Goal: Task Accomplishment & Management: Manage account settings

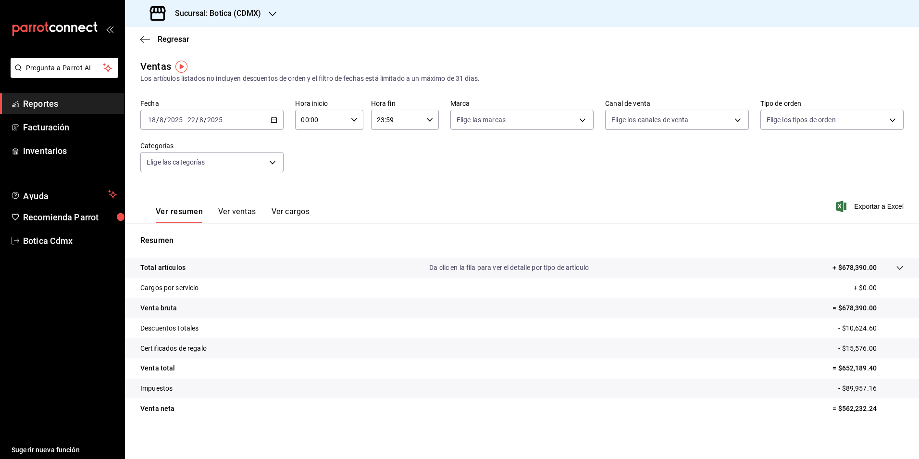
drag, startPoint x: 46, startPoint y: 100, endPoint x: 107, endPoint y: 108, distance: 61.1
click at [46, 100] on span "Reportes" at bounding box center [70, 103] width 94 height 13
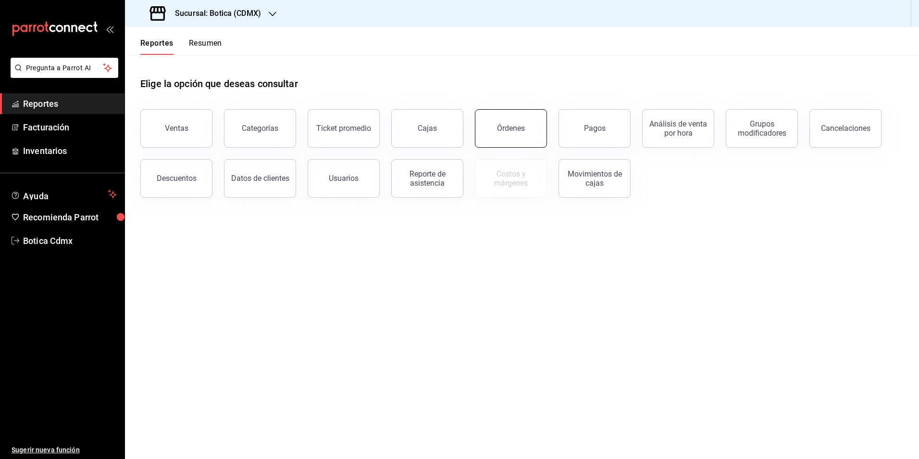
click at [507, 128] on div "Órdenes" at bounding box center [511, 128] width 28 height 9
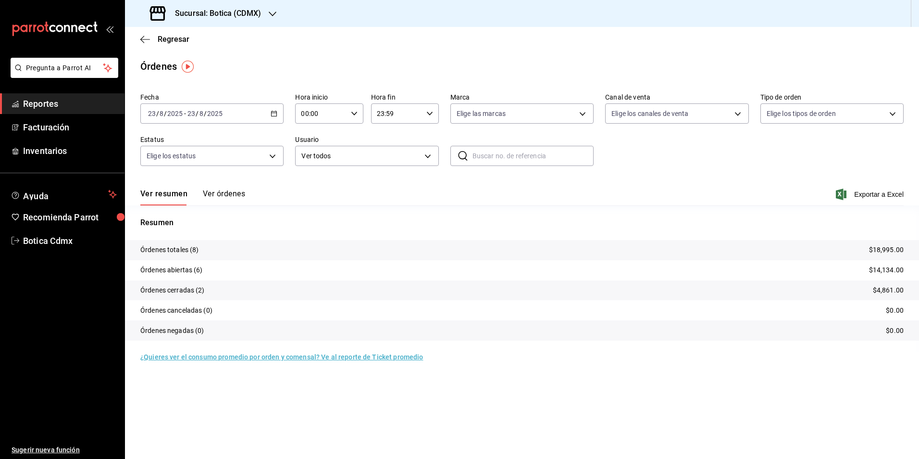
drag, startPoint x: -2, startPoint y: 78, endPoint x: -2, endPoint y: 38, distance: 39.4
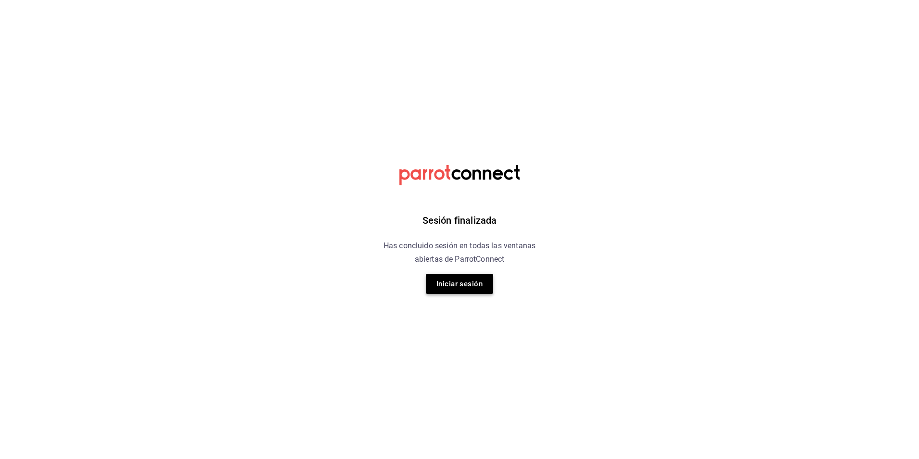
click at [444, 284] on button "Iniciar sesión" at bounding box center [459, 284] width 67 height 20
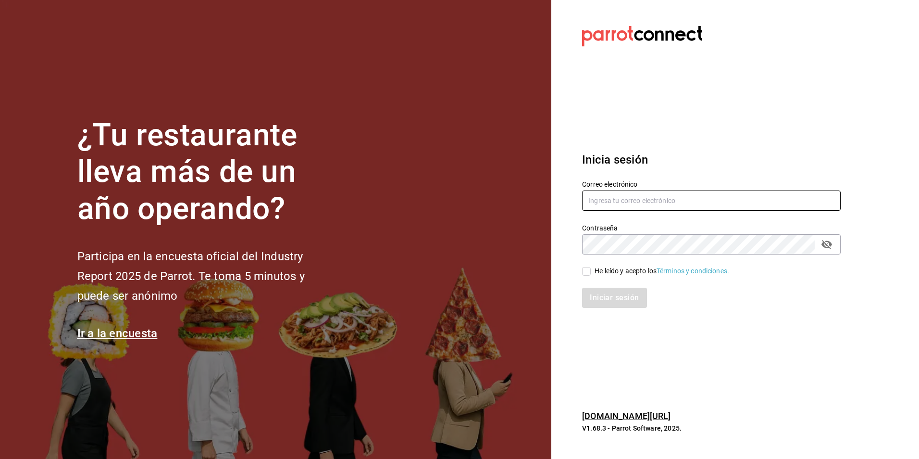
type input "botica@grupocosteno.com"
click at [593, 263] on div "He leído y acepto los Términos y condiciones." at bounding box center [706, 265] width 270 height 22
drag, startPoint x: 591, startPoint y: 269, endPoint x: 587, endPoint y: 281, distance: 12.2
click at [591, 270] on input "He leído y acepto los Términos y condiciones." at bounding box center [586, 271] width 9 height 9
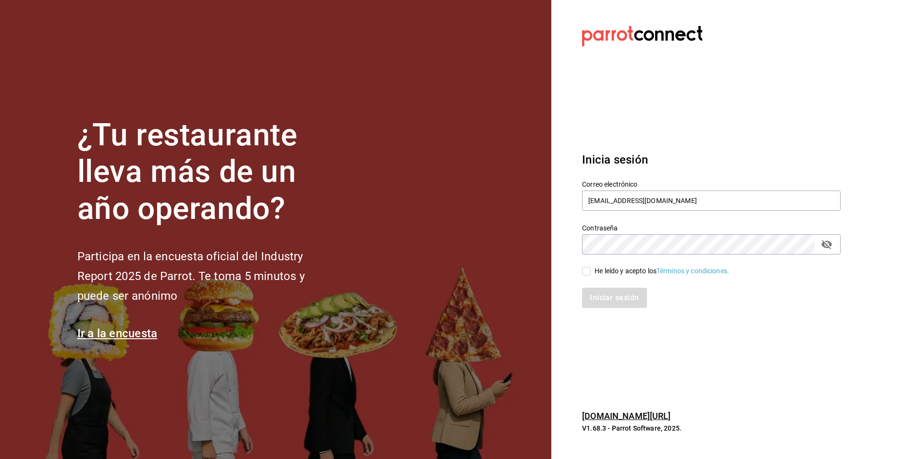
checkbox input "true"
click at [595, 292] on button "Iniciar sesión" at bounding box center [614, 297] width 65 height 20
